Goal: Task Accomplishment & Management: Manage account settings

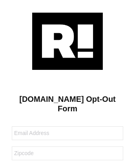
click at [68, 41] on img at bounding box center [67, 41] width 71 height 57
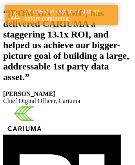
scroll to position [145, 0]
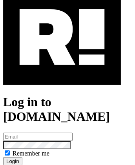
click at [62, 71] on img at bounding box center [62, 36] width 118 height 95
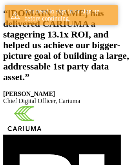
scroll to position [145, 0]
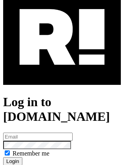
click at [30, 164] on link "Reset your password?" at bounding box center [30, 168] width 55 height 7
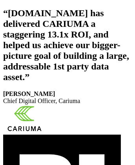
scroll to position [133, 0]
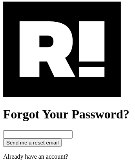
click at [62, 83] on img at bounding box center [62, 49] width 118 height 95
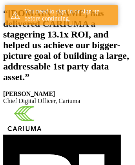
scroll to position [145, 0]
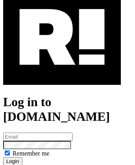
click at [62, 71] on img at bounding box center [62, 36] width 118 height 95
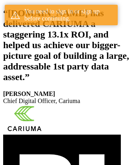
scroll to position [145, 0]
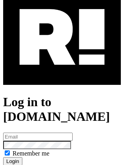
click at [30, 164] on link "Reset your password?" at bounding box center [30, 168] width 55 height 7
